Goal: Task Accomplishment & Management: Manage account settings

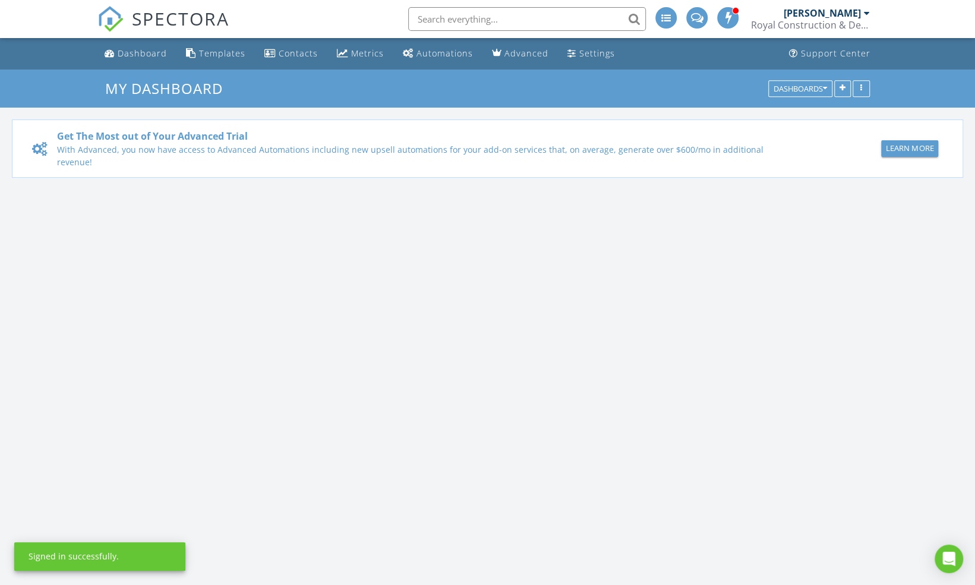
scroll to position [1099, 993]
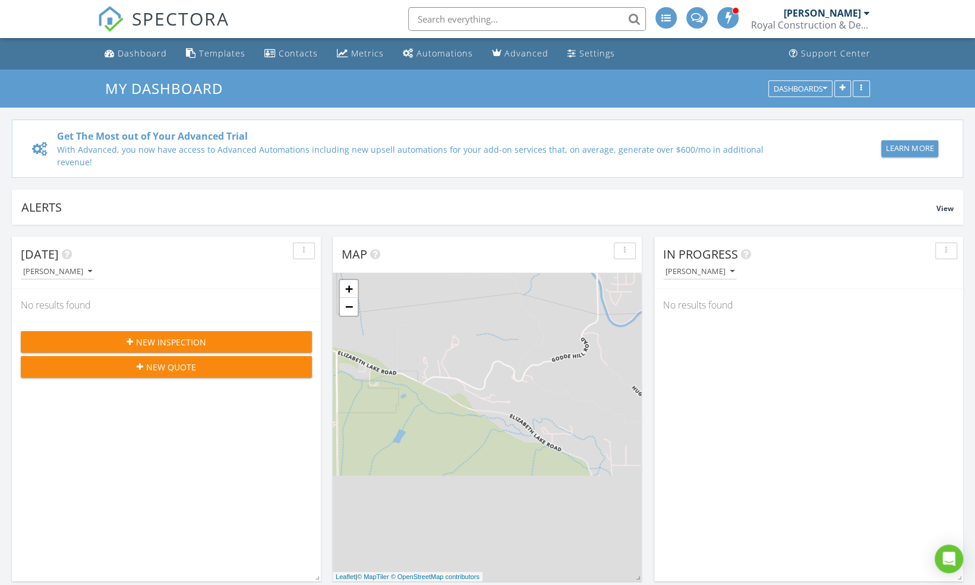
click at [178, 336] on span "New Inspection" at bounding box center [171, 342] width 70 height 12
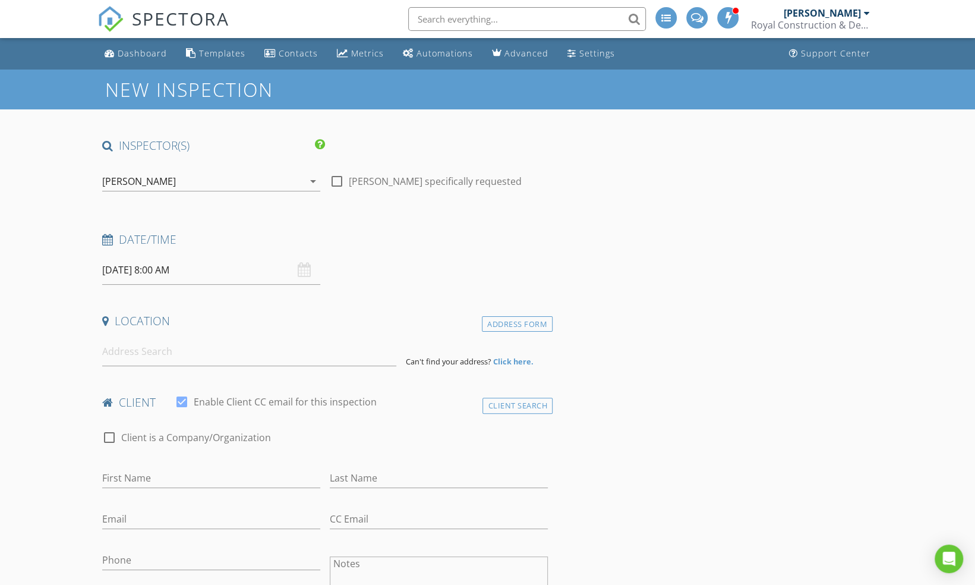
click at [149, 273] on input "08/29/2025 8:00 AM" at bounding box center [211, 270] width 218 height 29
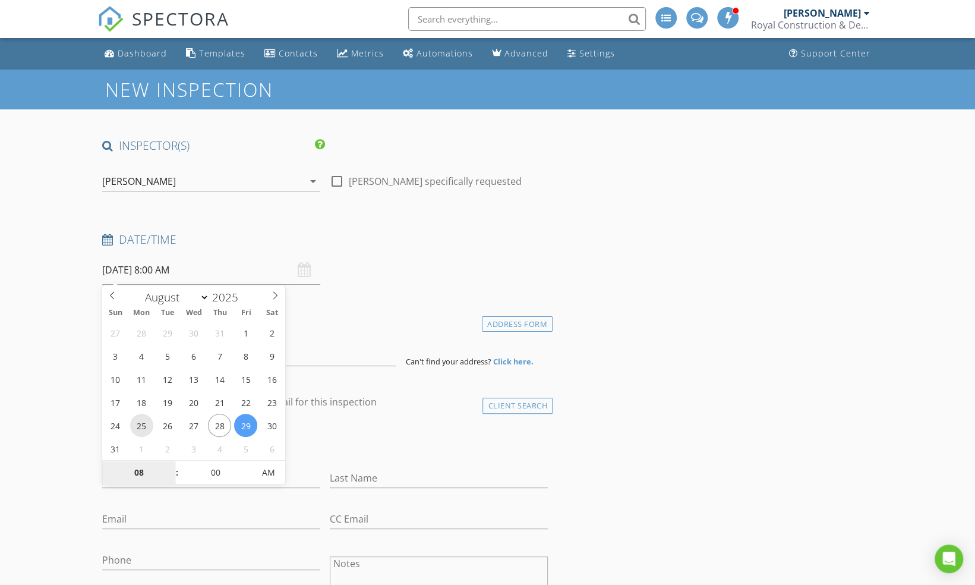
type input "08/25/2025 8:00 AM"
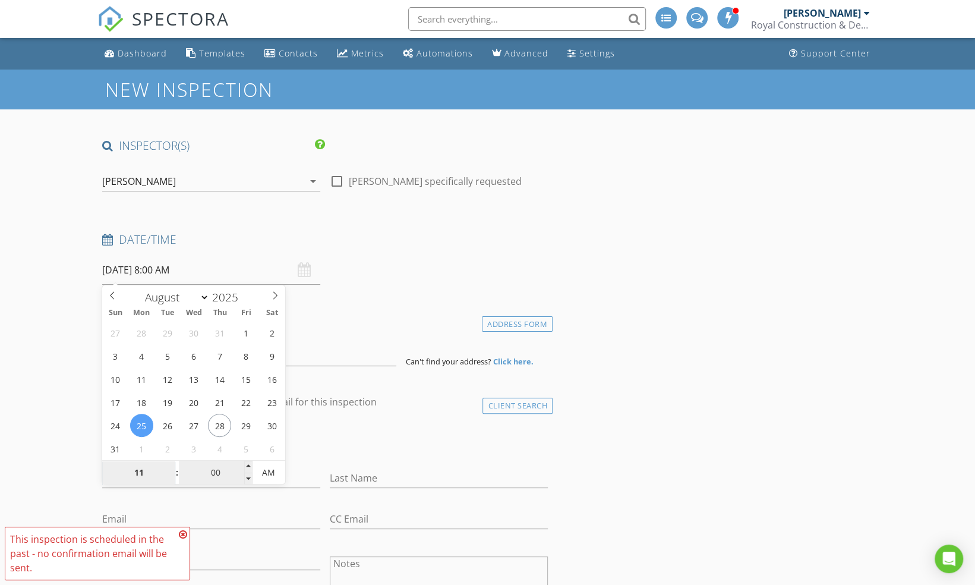
type input "11"
type input "08/25/2025 11:00 AM"
click at [226, 463] on input "00" at bounding box center [215, 473] width 73 height 24
type input "30"
type input "[DATE] 11:30 AM"
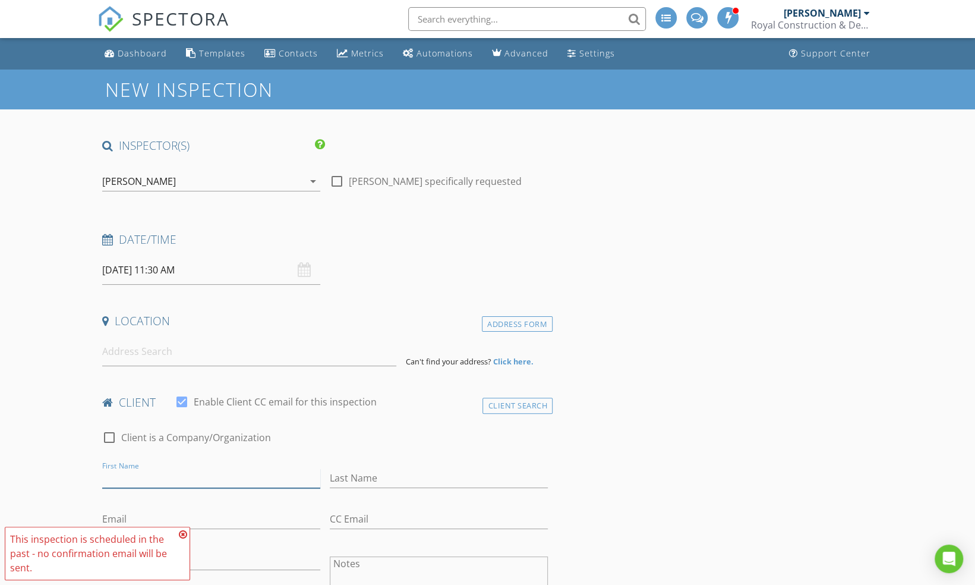
click at [308, 477] on input "First Name" at bounding box center [211, 478] width 218 height 20
click at [140, 487] on div "First Name" at bounding box center [211, 483] width 218 height 31
click at [140, 479] on input "First Name" at bounding box center [211, 478] width 218 height 20
type input "Abel"
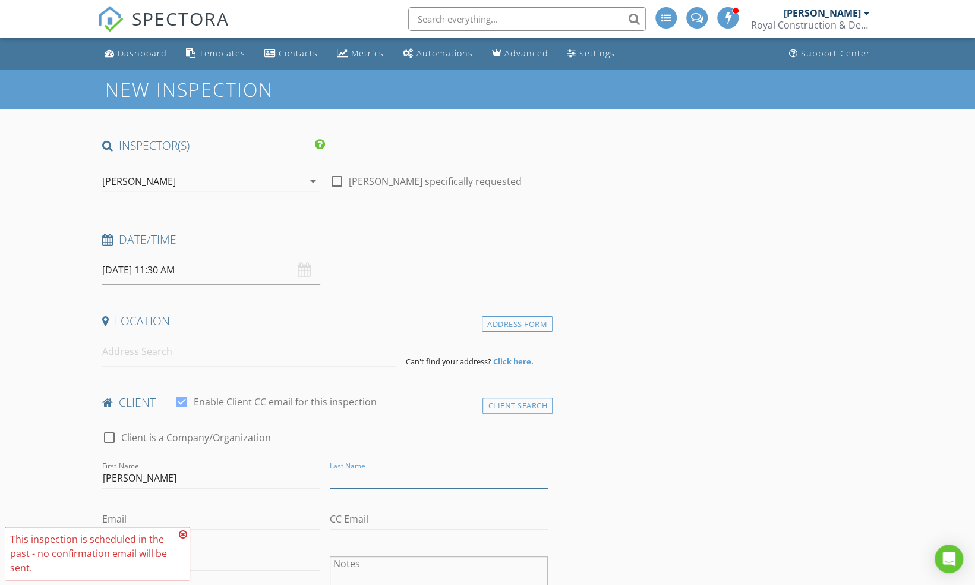
click at [378, 474] on input "Last Name" at bounding box center [439, 478] width 218 height 20
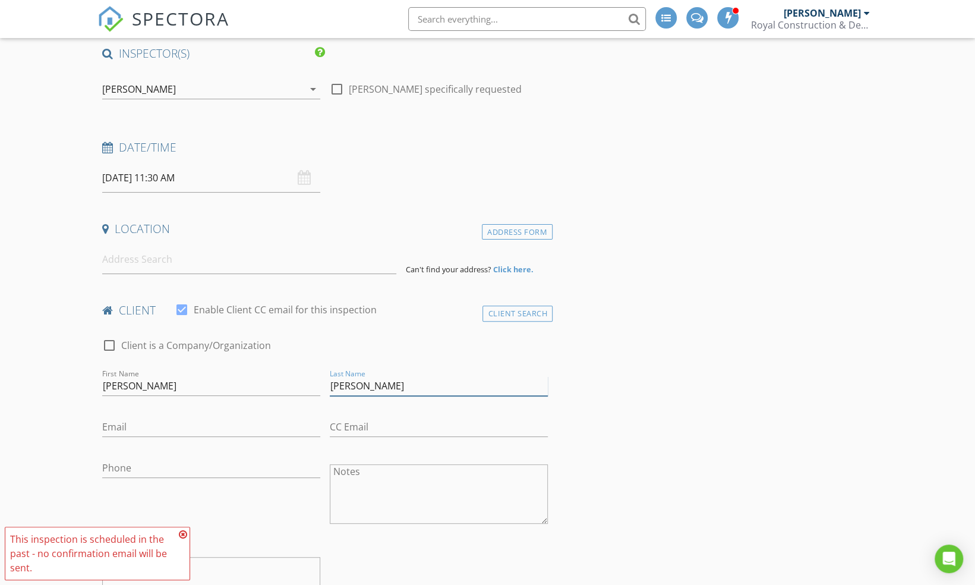
scroll to position [93, 0]
type input "Ramos"
click at [185, 263] on input at bounding box center [249, 258] width 294 height 29
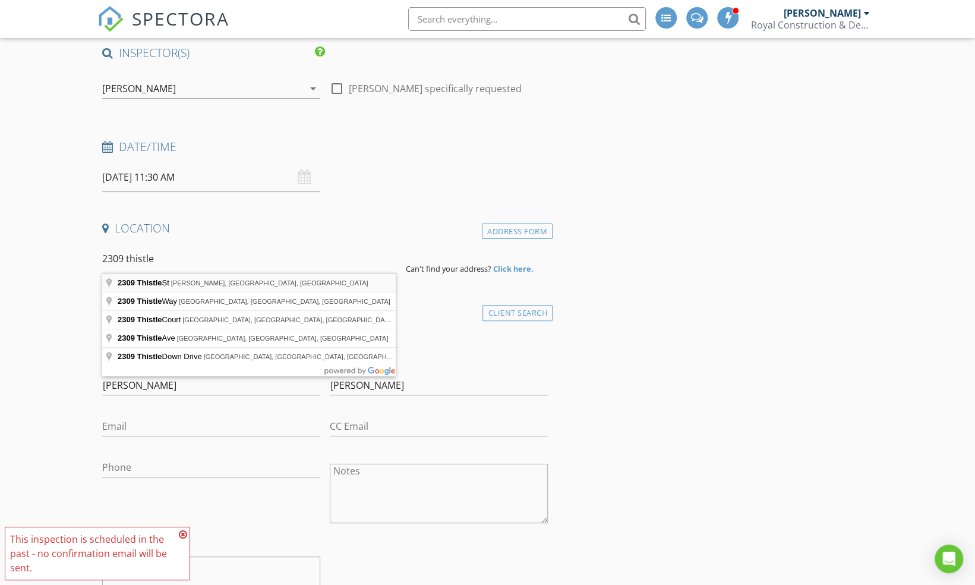
type input "2309 Thistle St, Rosamond, CA, USA"
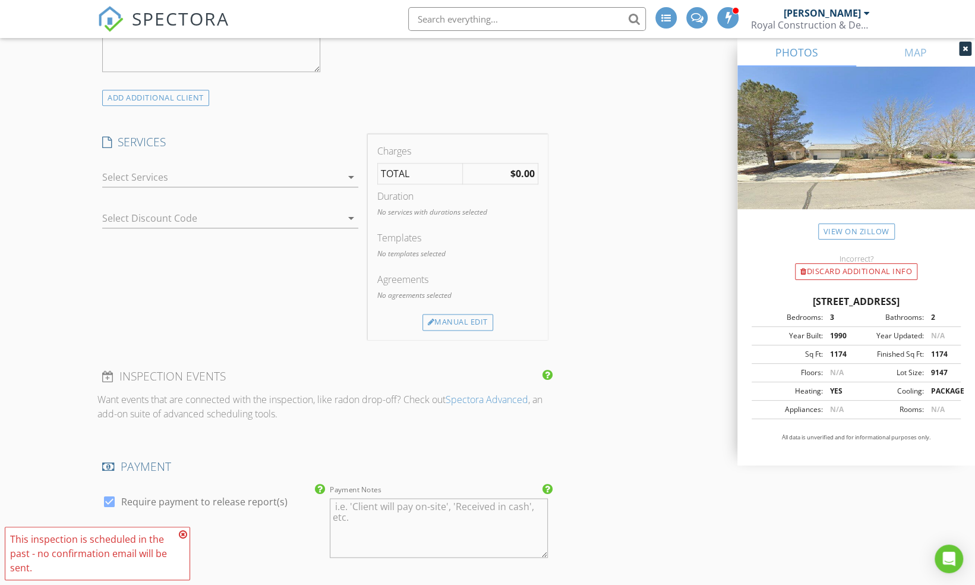
scroll to position [880, 0]
click at [195, 179] on div at bounding box center [221, 176] width 239 height 19
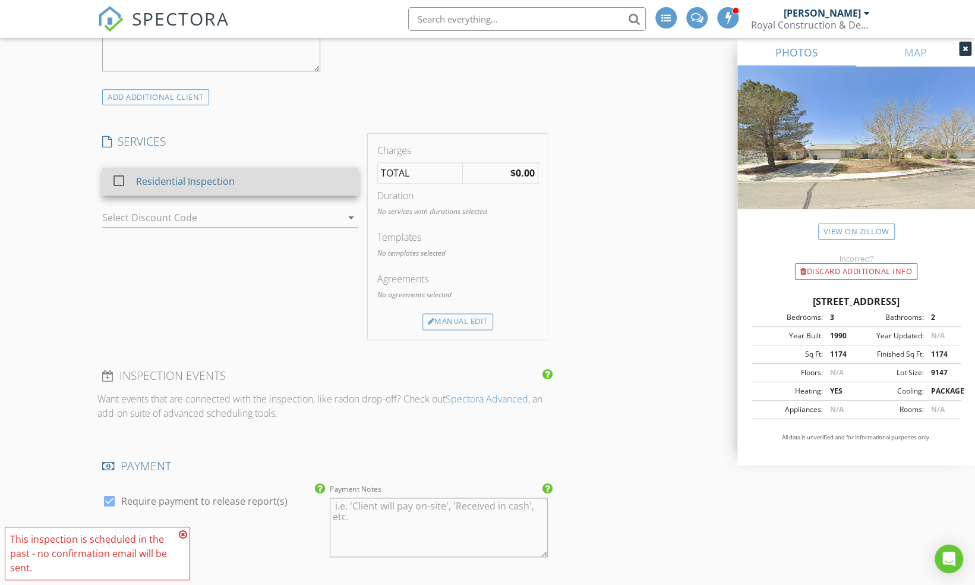
click at [169, 179] on div "Residential Inspection" at bounding box center [185, 181] width 99 height 14
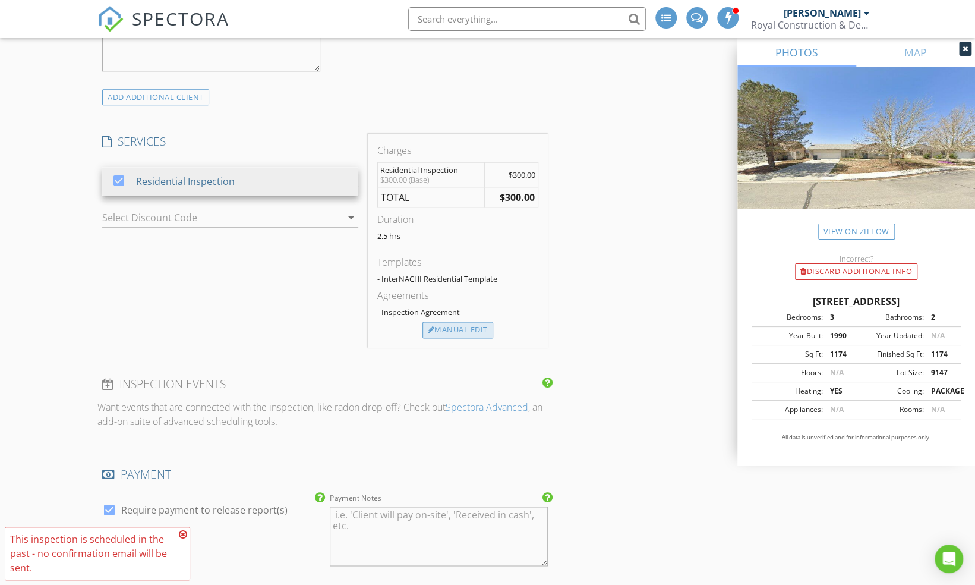
click at [474, 329] on div "Manual Edit" at bounding box center [457, 329] width 71 height 17
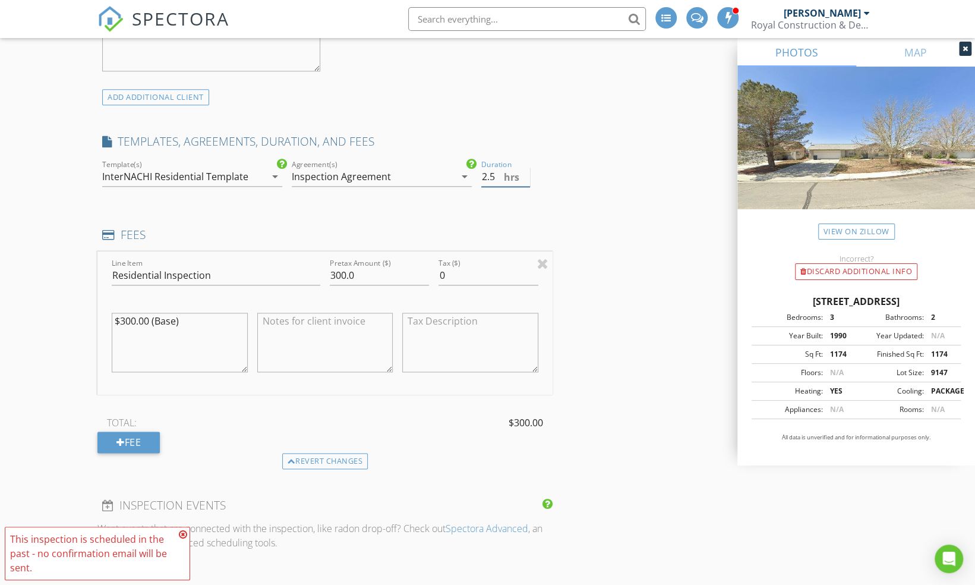
click at [496, 178] on input "2.5" at bounding box center [505, 177] width 49 height 20
type input "2"
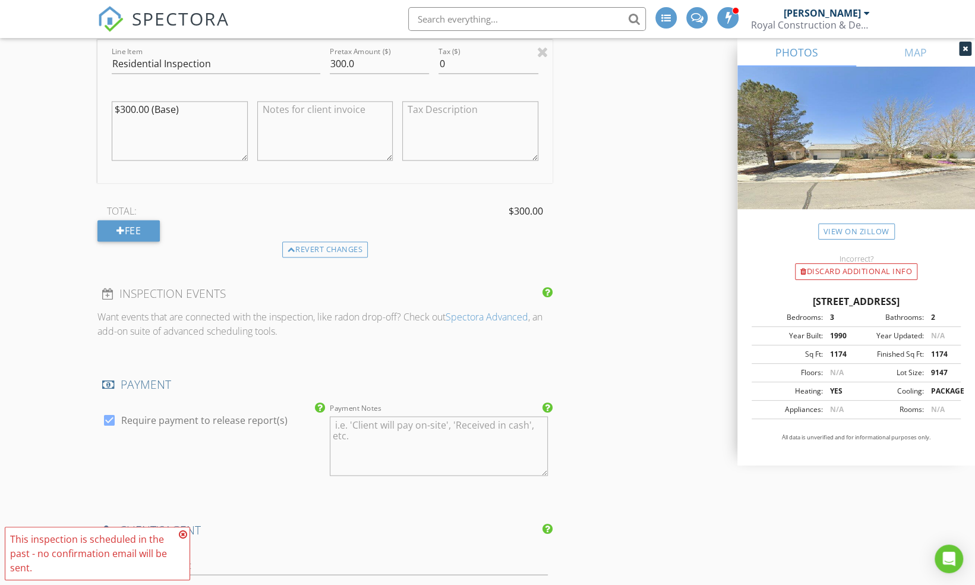
scroll to position [1102, 0]
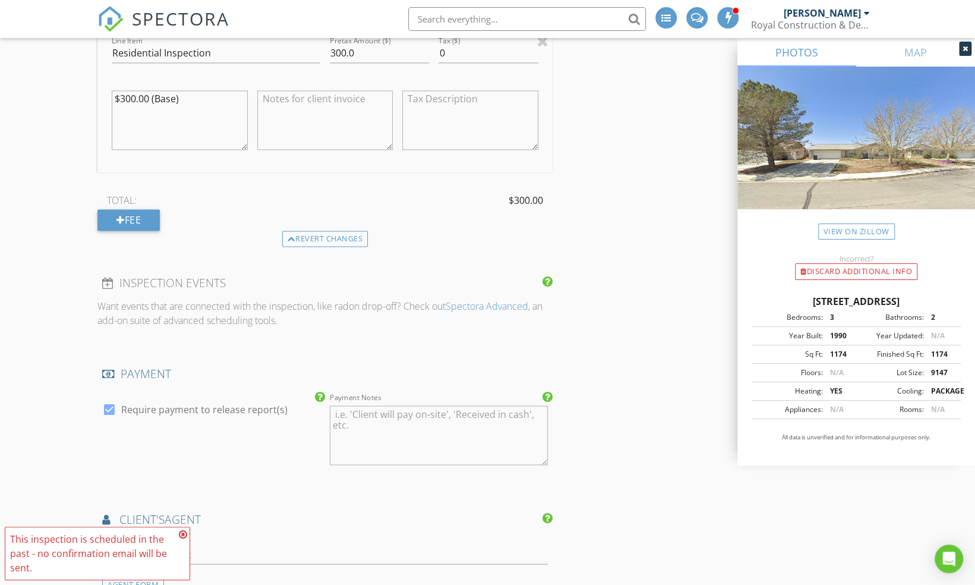
click at [147, 406] on label "Require payment to release report(s)" at bounding box center [204, 409] width 166 height 12
checkbox input "false"
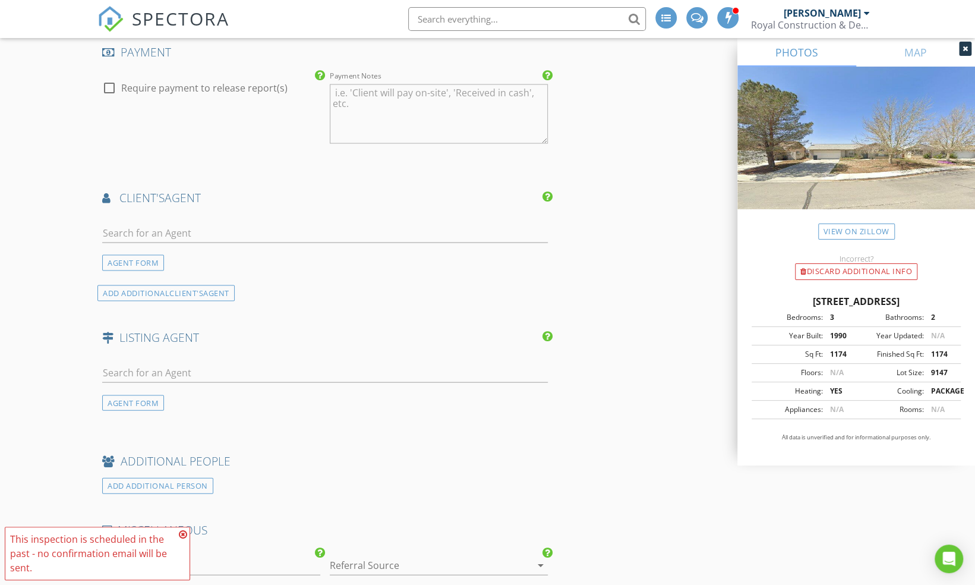
scroll to position [1426, 0]
click at [159, 226] on input "text" at bounding box center [325, 230] width 446 height 20
type input "[PERSON_NAME]"
click at [210, 258] on div "eXp Realty" at bounding box center [173, 263] width 74 height 10
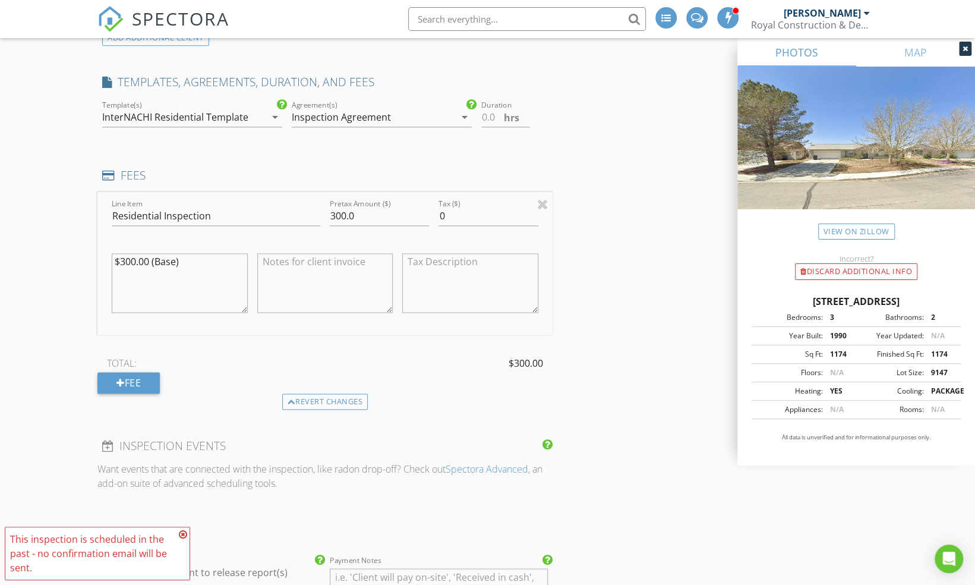
scroll to position [947, 0]
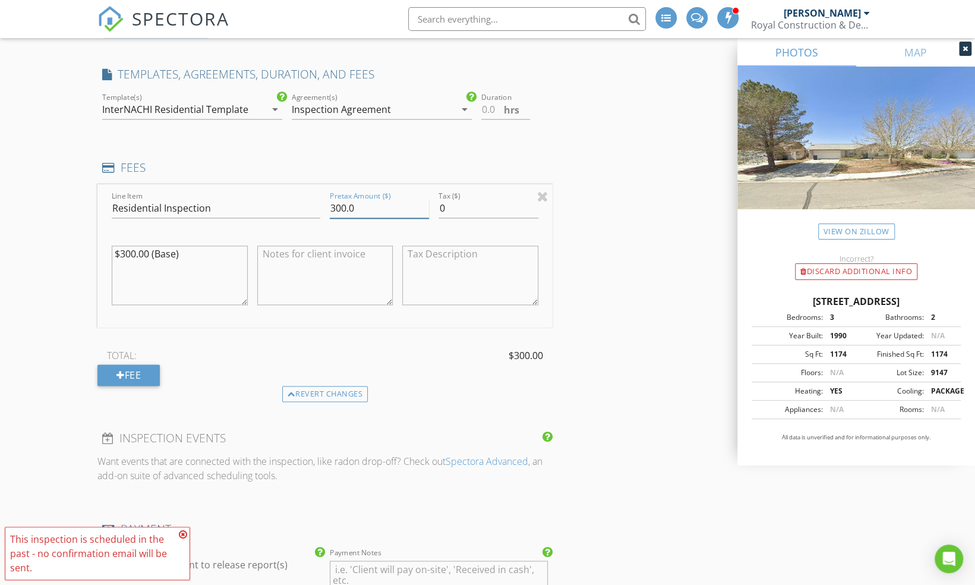
click at [377, 202] on input "300.0" at bounding box center [379, 208] width 99 height 20
type input "3"
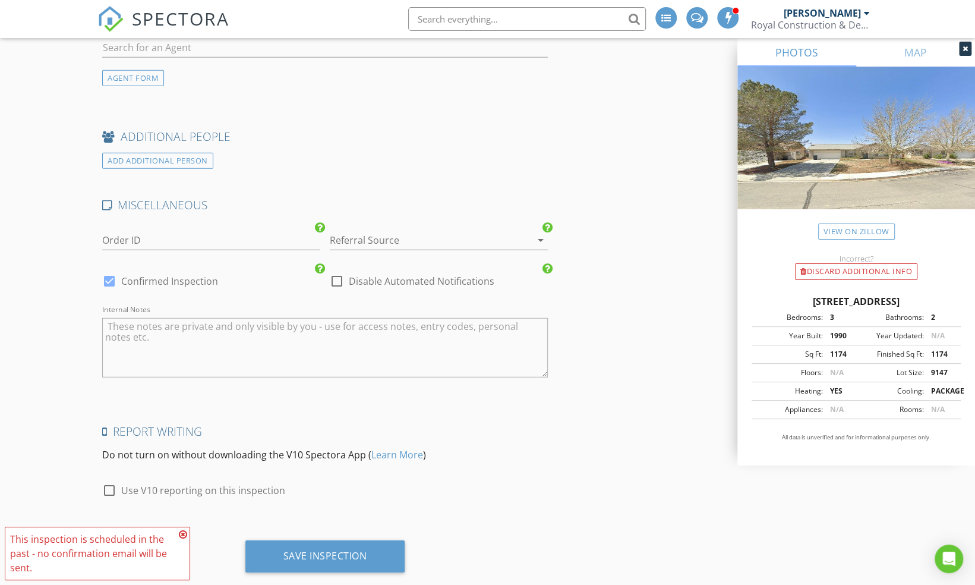
scroll to position [2039, 0]
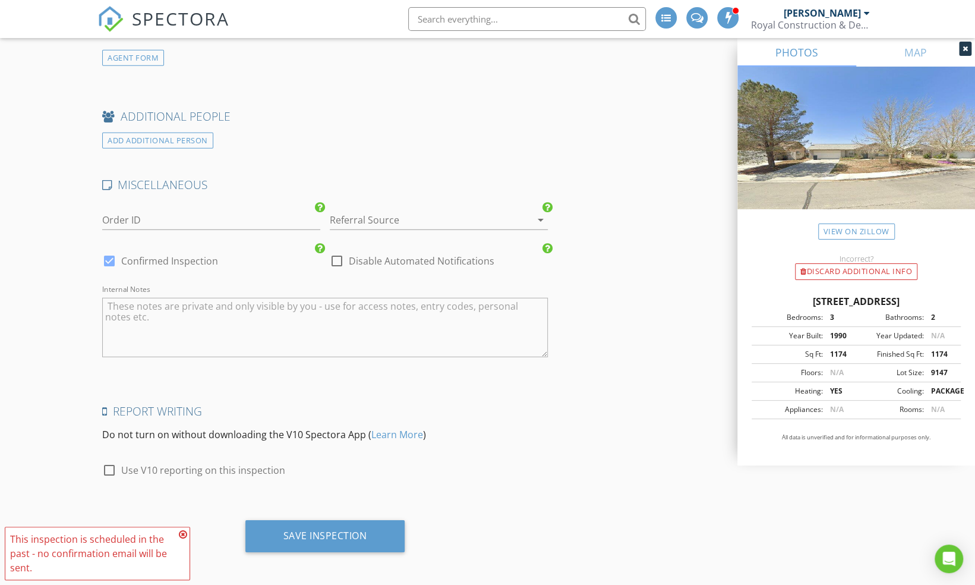
type input "500"
click at [111, 469] on div at bounding box center [109, 470] width 20 height 20
checkbox input "true"
click at [348, 534] on div "Save Inspection" at bounding box center [325, 535] width 84 height 12
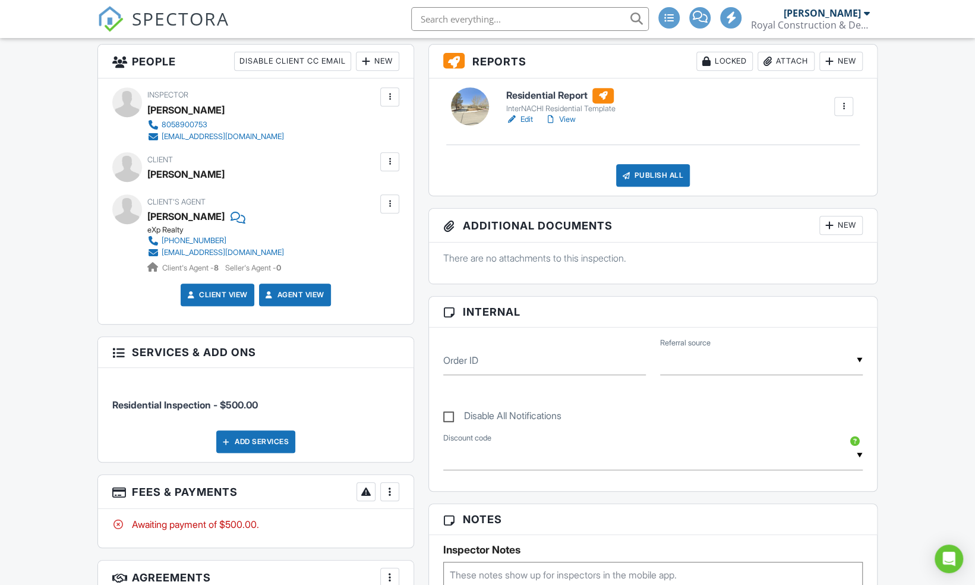
scroll to position [305, 0]
click at [276, 357] on h3 "Services & Add ons" at bounding box center [256, 351] width 316 height 31
click at [120, 350] on div at bounding box center [118, 351] width 12 height 12
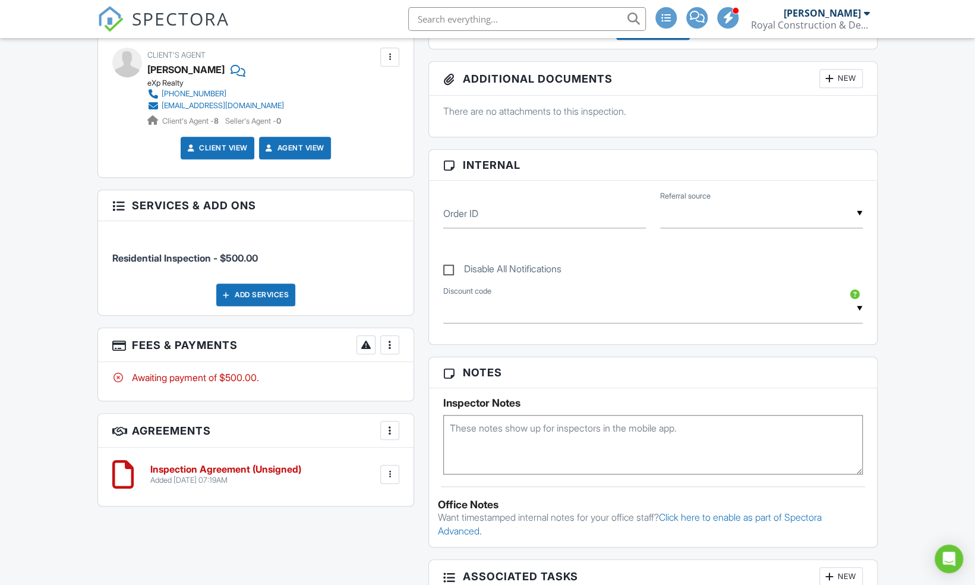
scroll to position [454, 0]
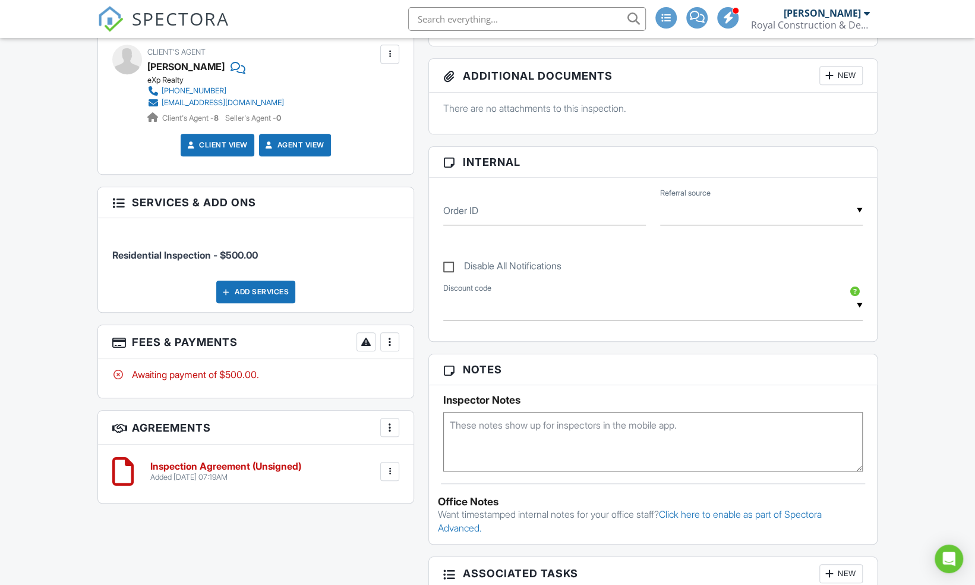
click at [241, 260] on li "Residential Inspection - $500.00" at bounding box center [255, 249] width 287 height 44
click at [389, 343] on div at bounding box center [390, 342] width 12 height 12
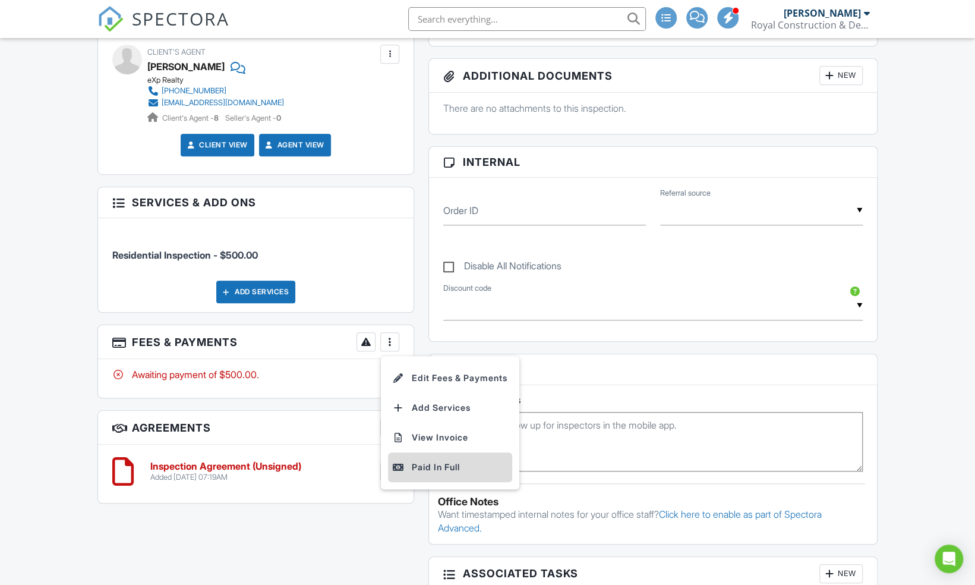
click at [424, 475] on li "Paid In Full" at bounding box center [450, 467] width 124 height 30
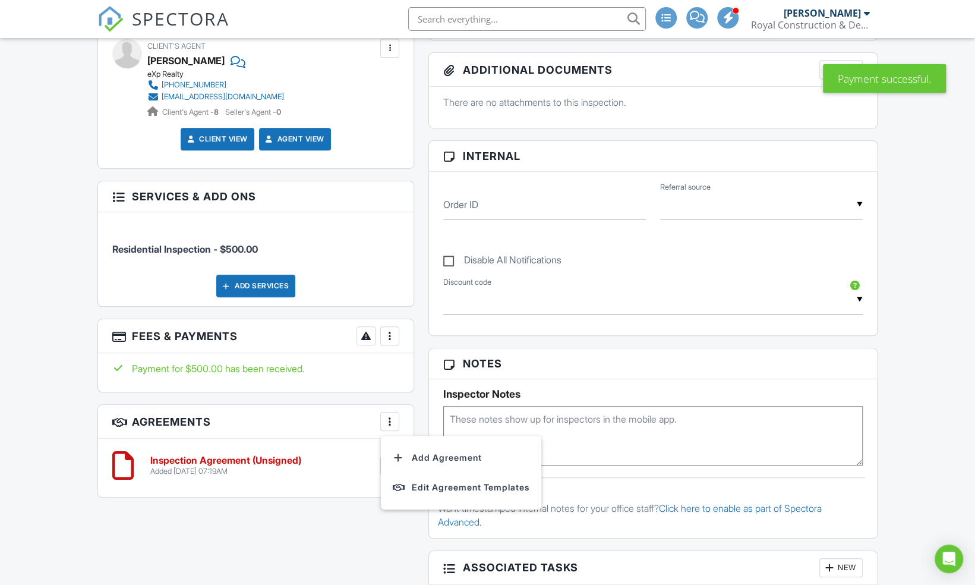
click at [295, 479] on div "Inspection Agreement (Unsigned) Added 08/28/2025 07:19AM Edit File Delete Downl…" at bounding box center [255, 465] width 287 height 36
click at [387, 466] on div at bounding box center [390, 465] width 12 height 12
click at [291, 474] on div "Inspection Agreement (Unsigned) Added 08/28/2025 07:19AM Edit File Delete Downl…" at bounding box center [255, 465] width 287 height 36
click at [278, 459] on h6 "Inspection Agreement (Unsigned)" at bounding box center [225, 460] width 151 height 11
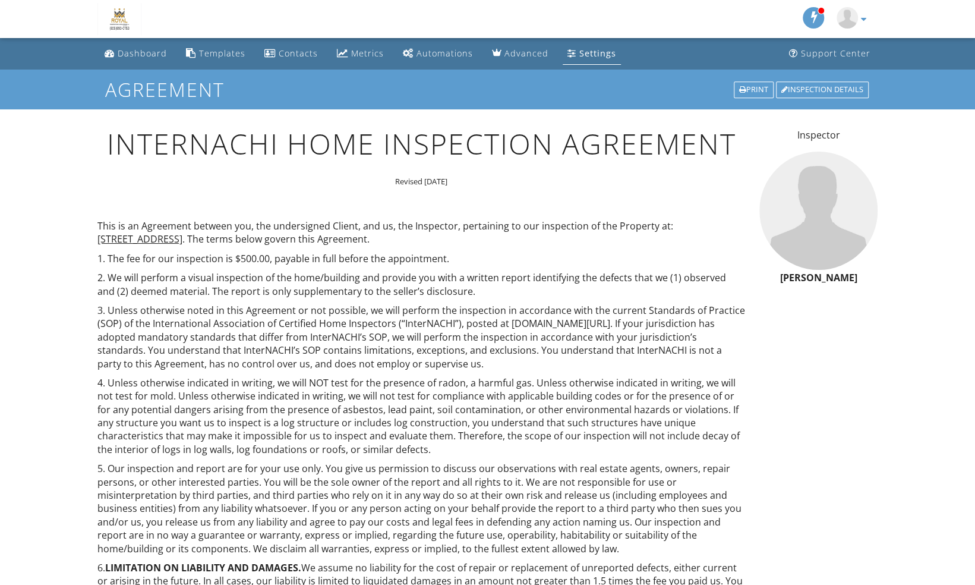
scroll to position [713, 0]
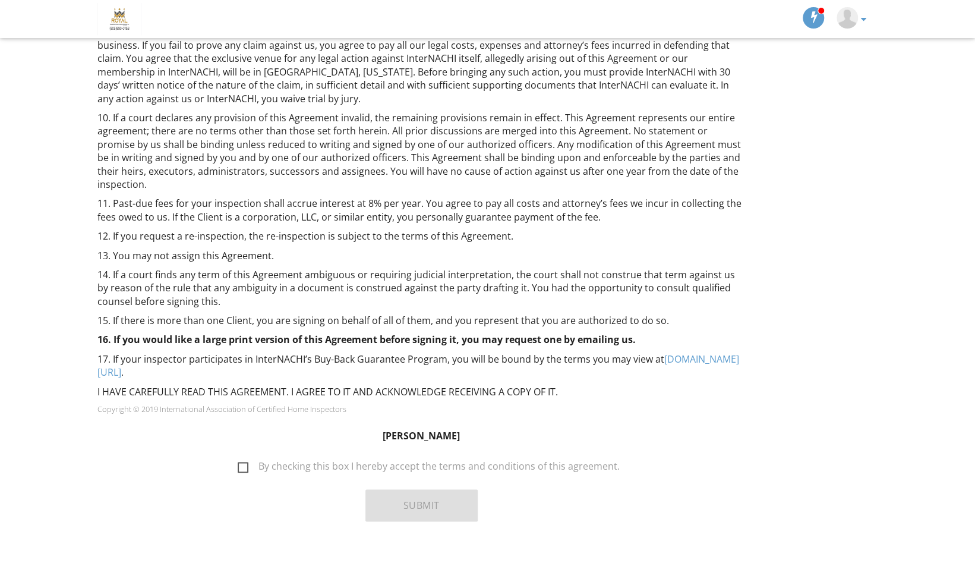
click at [250, 463] on label "By checking this box I hereby accept the terms and conditions of this agreement." at bounding box center [429, 468] width 382 height 15
click at [238, 463] on input "By checking this box I hereby accept the terms and conditions of this agreement." at bounding box center [235, 460] width 8 height 8
checkbox input "true"
click at [411, 498] on button "Submit" at bounding box center [421, 505] width 112 height 32
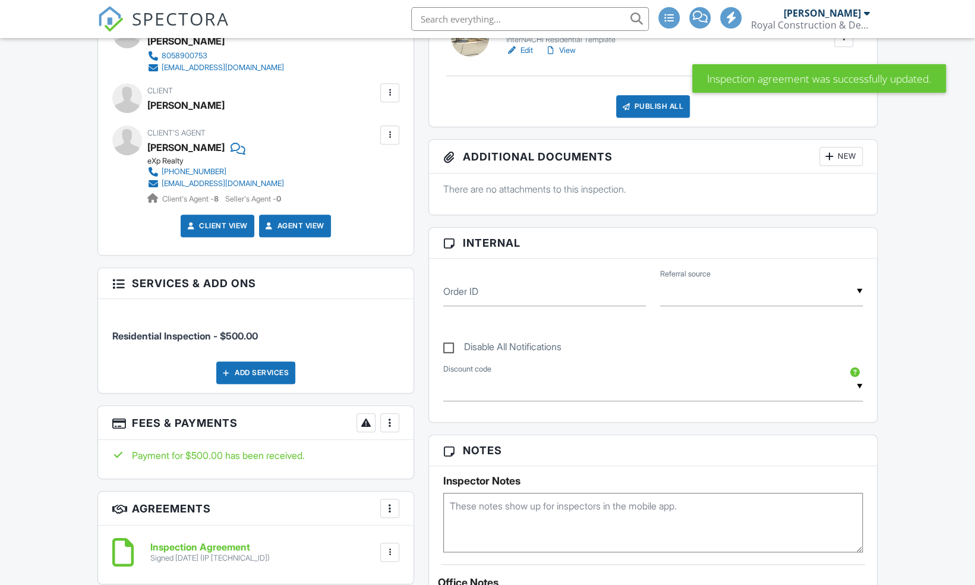
scroll to position [206, 0]
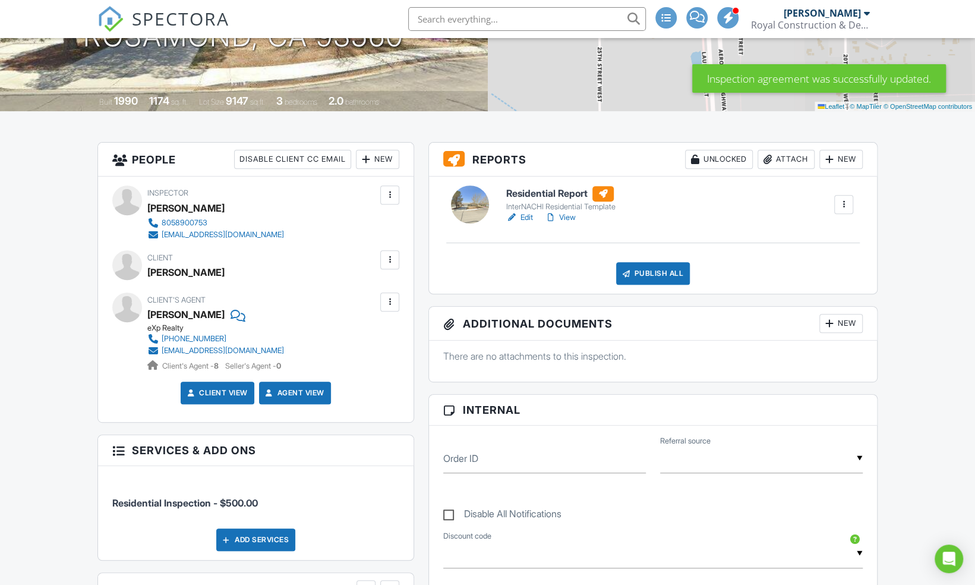
click at [528, 216] on link "Edit" at bounding box center [519, 218] width 27 height 12
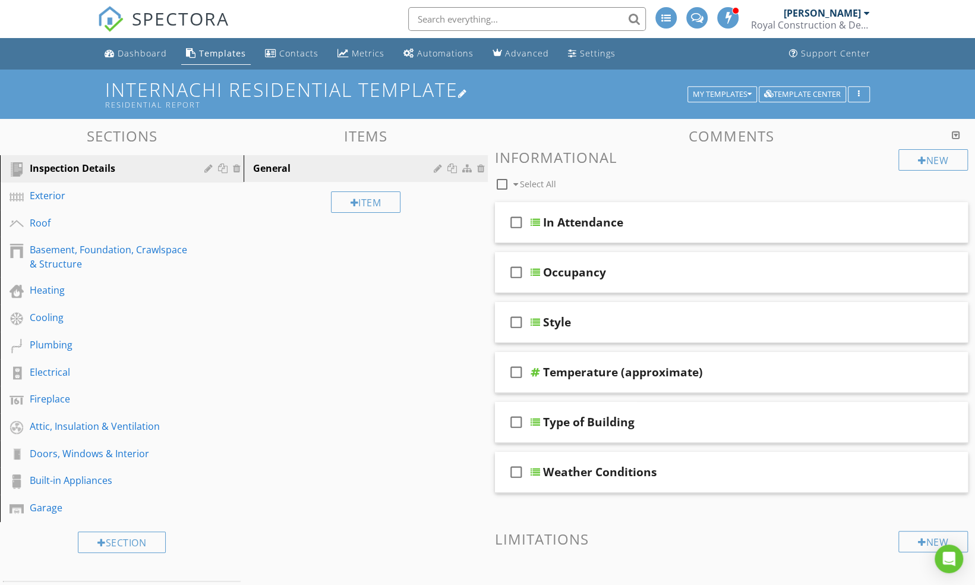
click at [164, 102] on div "Residential Report" at bounding box center [398, 105] width 586 height 10
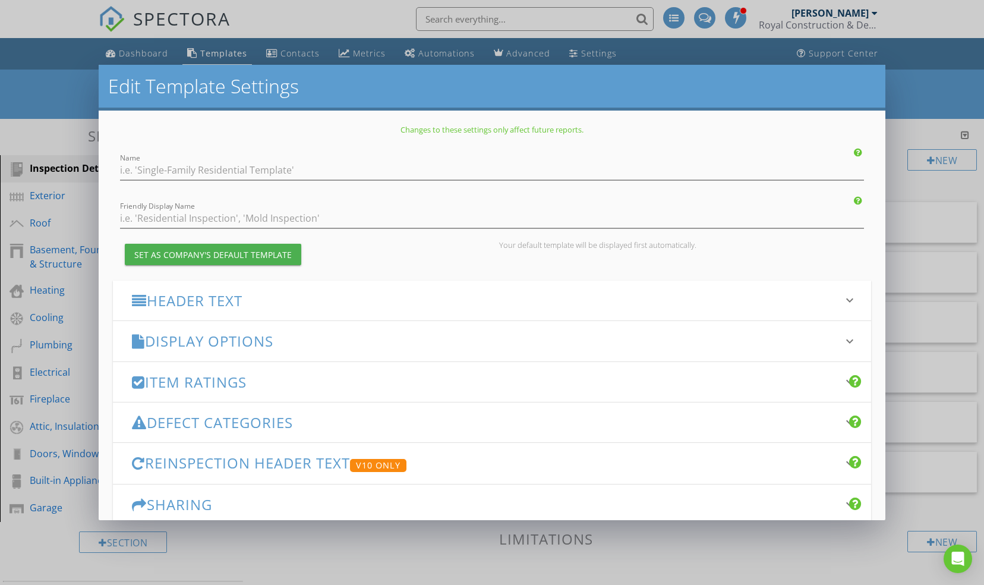
type input "InterNACHI Residential Template"
type input "Residential Report"
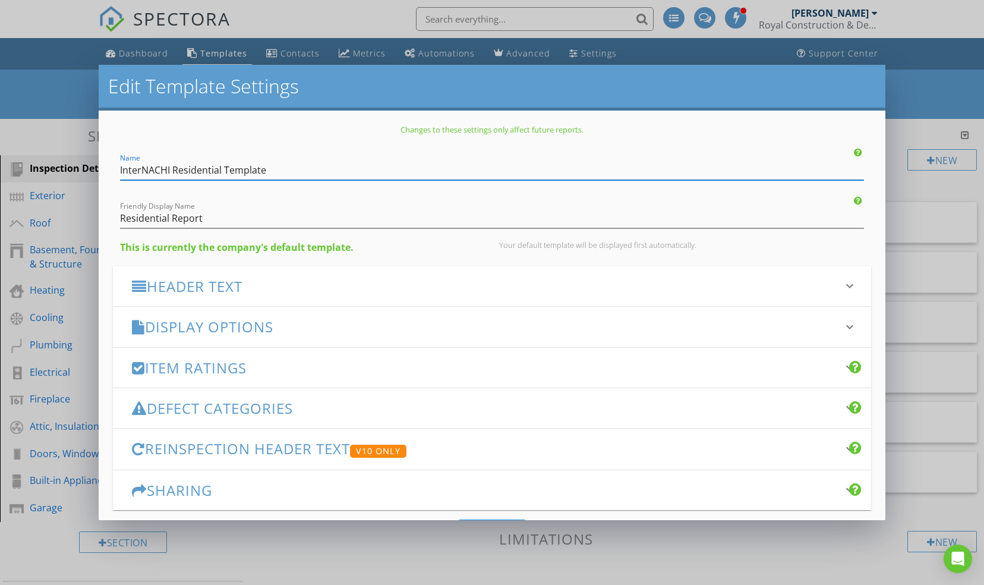
click at [556, 172] on input "InterNACHI Residential Template" at bounding box center [492, 170] width 745 height 20
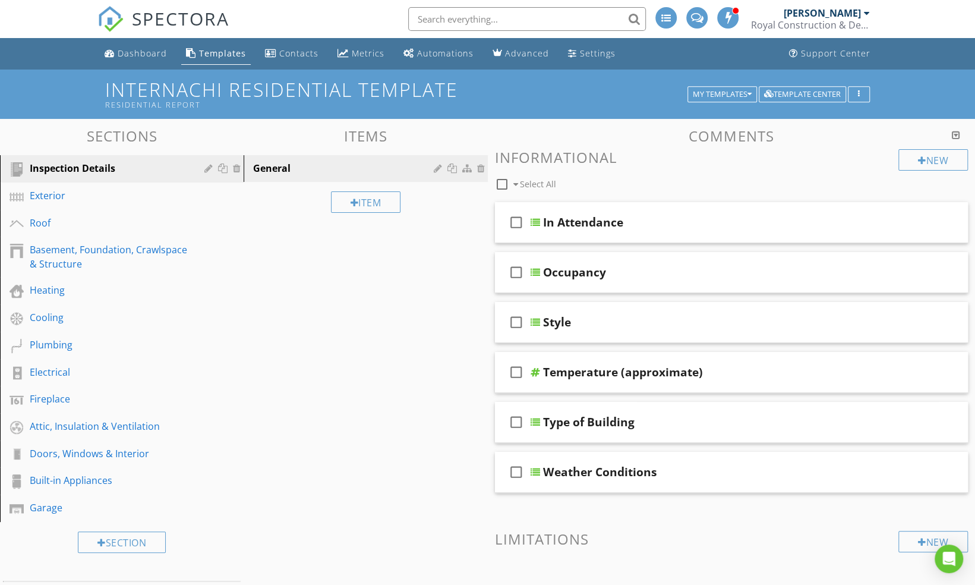
click at [915, 108] on div at bounding box center [487, 292] width 975 height 585
click at [234, 49] on div "Templates" at bounding box center [222, 53] width 47 height 11
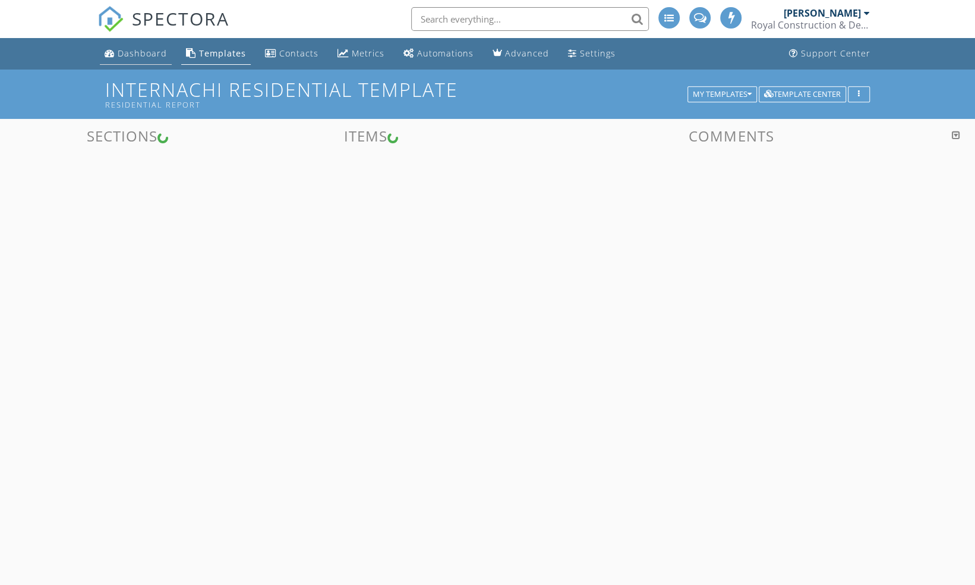
click at [142, 57] on div "Dashboard" at bounding box center [142, 53] width 49 height 11
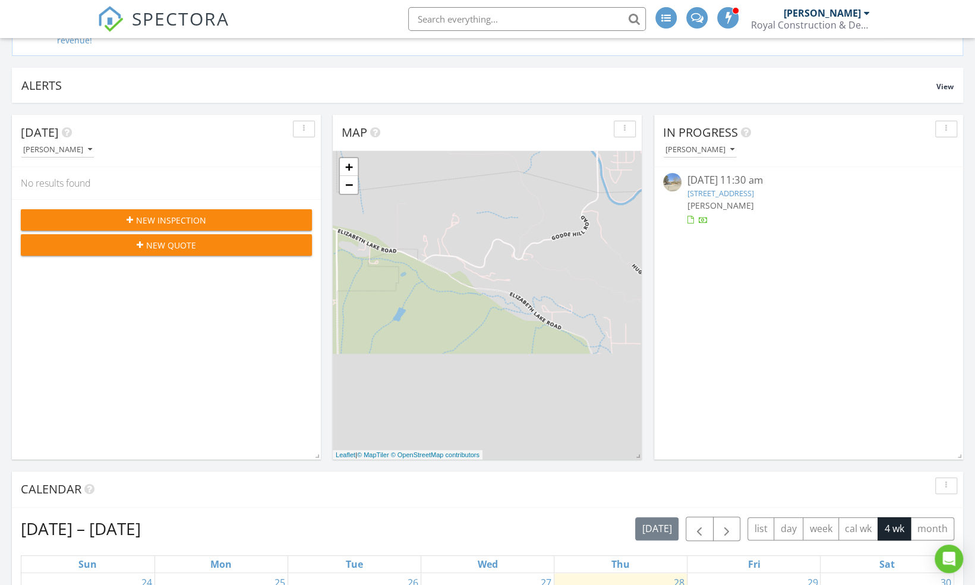
scroll to position [122, 0]
click at [740, 187] on link "2309 Thistle St, Rosamond, CA 93560" at bounding box center [720, 192] width 67 height 11
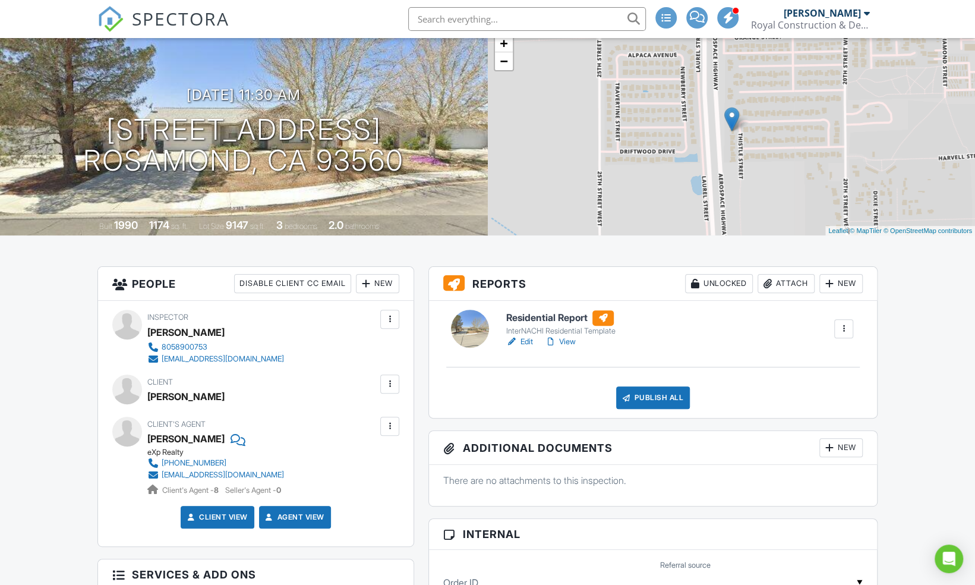
click at [835, 280] on div "New" at bounding box center [840, 283] width 43 height 19
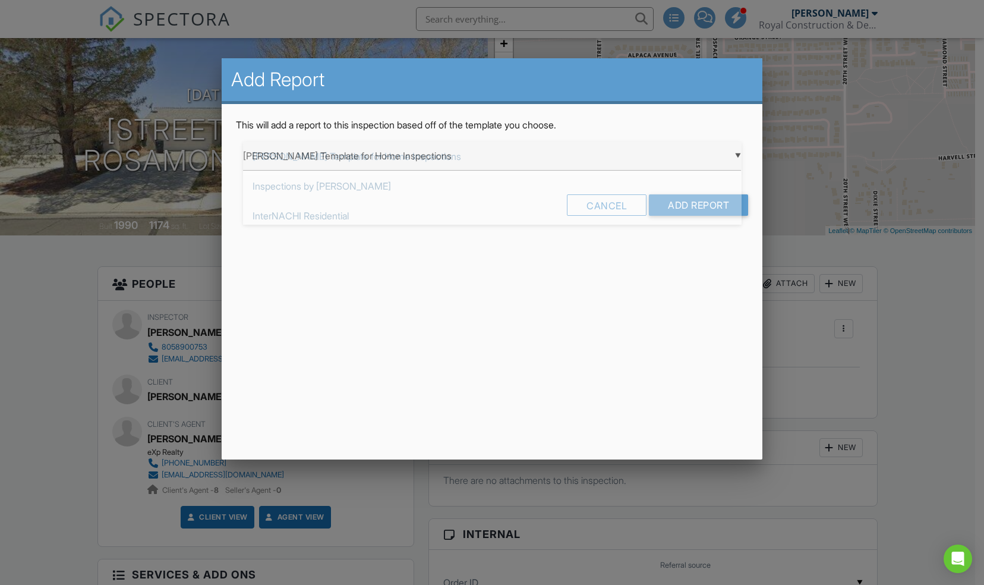
click at [515, 158] on div "▼ [PERSON_NAME] Template for Home Inspections [PERSON_NAME] Template for Home I…" at bounding box center [492, 155] width 499 height 29
drag, startPoint x: 515, startPoint y: 158, endPoint x: 357, endPoint y: 354, distance: 251.0
click at [357, 354] on div "Add Report This will add a report to this inspection based off of the template …" at bounding box center [492, 258] width 541 height 401
click at [702, 207] on input "Add Report" at bounding box center [698, 204] width 99 height 21
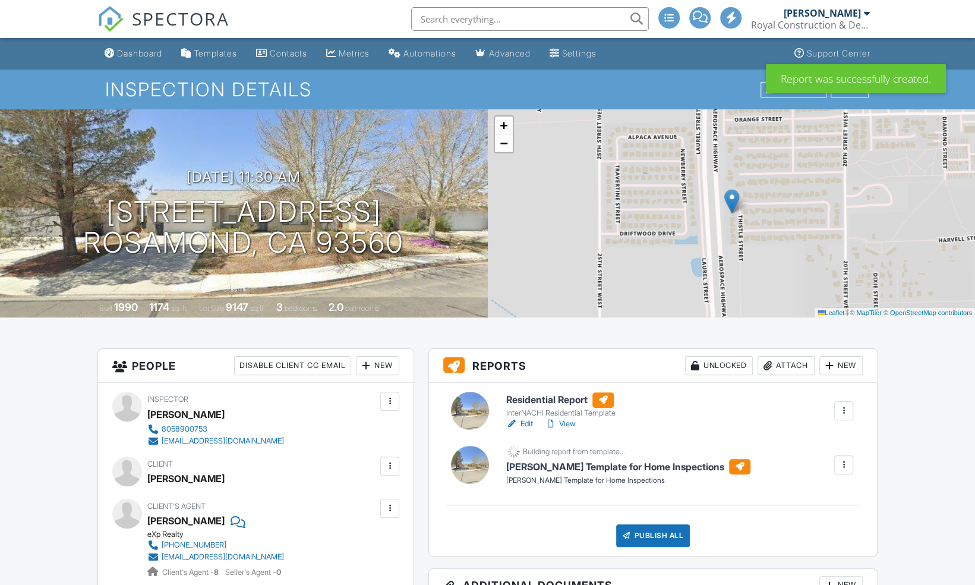
click at [844, 405] on div at bounding box center [844, 411] width 12 height 12
click at [841, 417] on div at bounding box center [843, 410] width 19 height 19
click at [845, 417] on div at bounding box center [843, 410] width 19 height 19
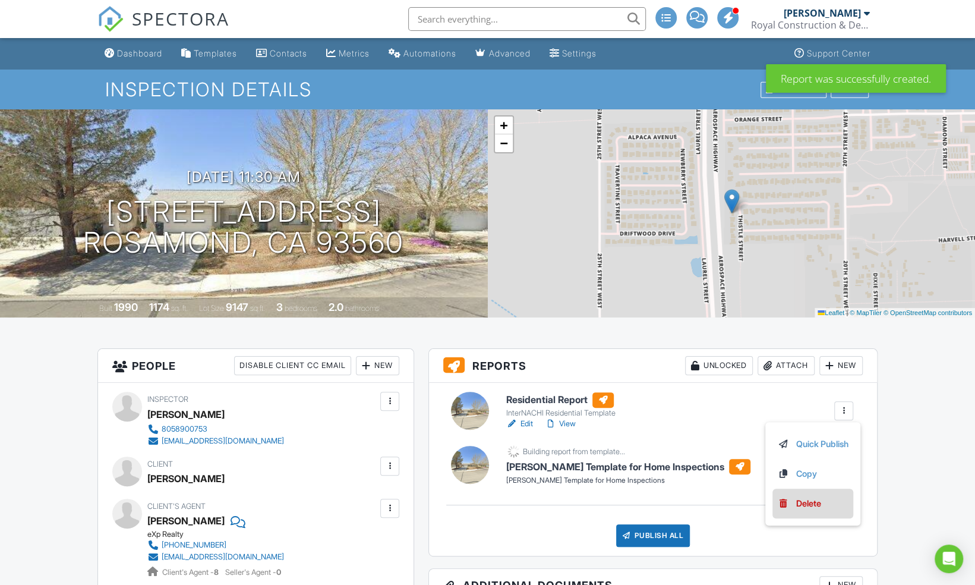
click at [808, 502] on div "Delete" at bounding box center [808, 503] width 25 height 13
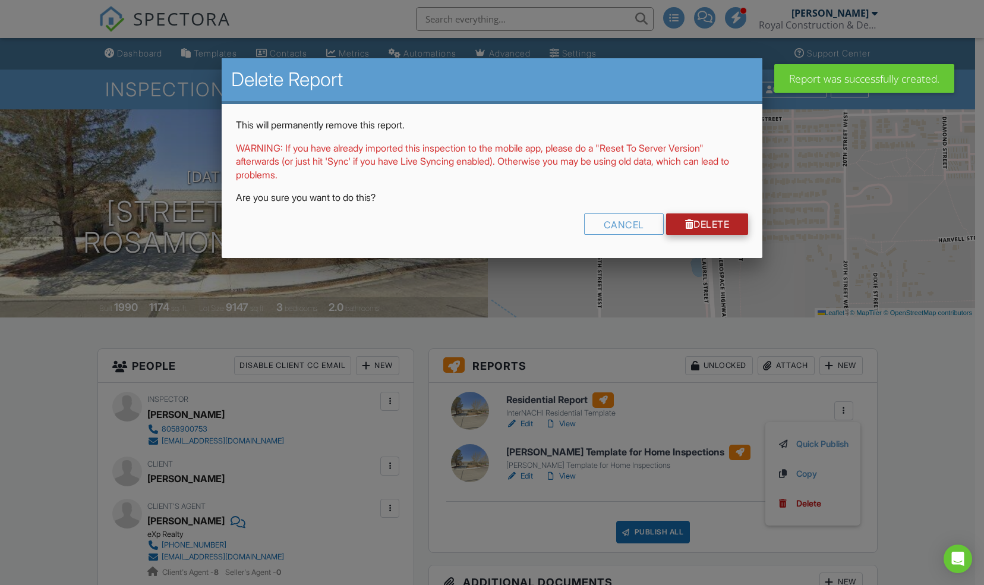
click at [705, 223] on link "Delete" at bounding box center [707, 223] width 83 height 21
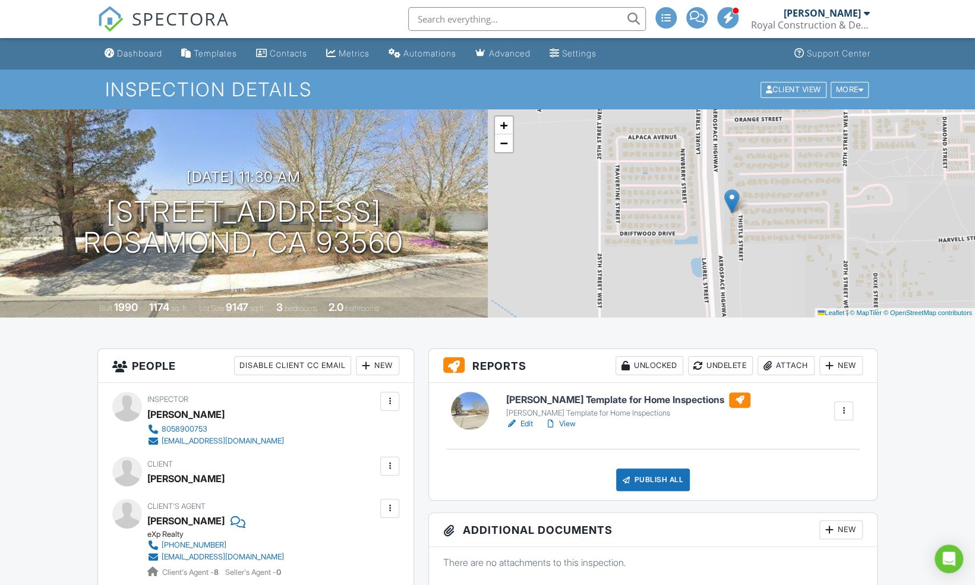
click at [529, 422] on link "Edit" at bounding box center [519, 424] width 27 height 12
